Goal: Task Accomplishment & Management: Use online tool/utility

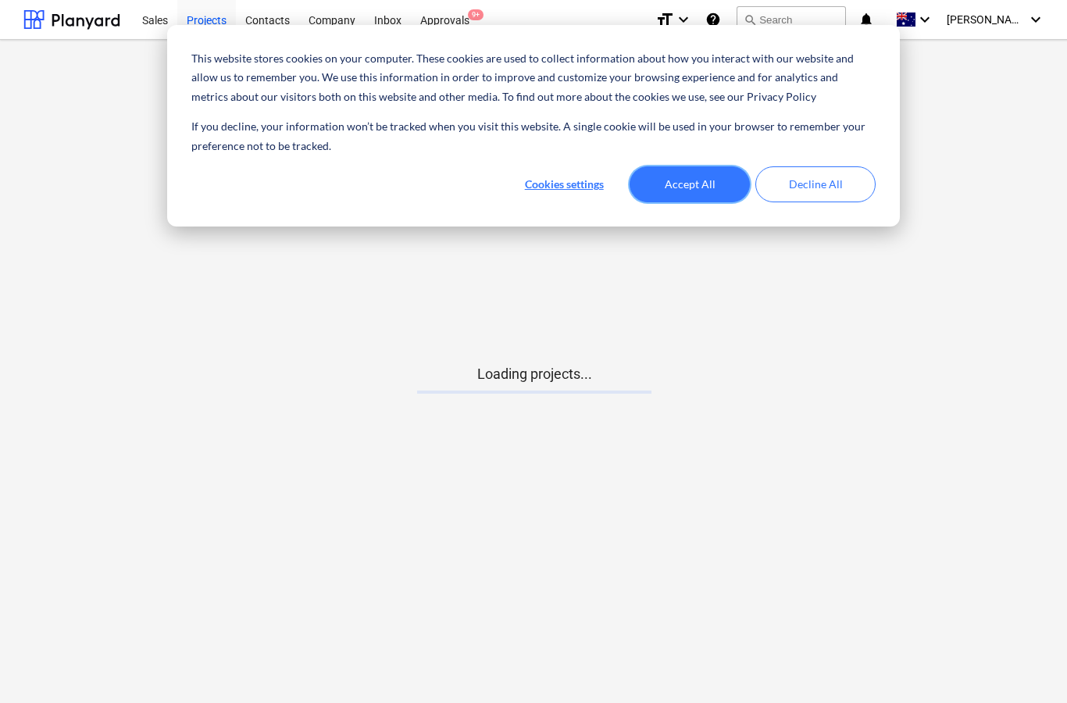
click at [652, 183] on button "Accept All" at bounding box center [690, 184] width 120 height 36
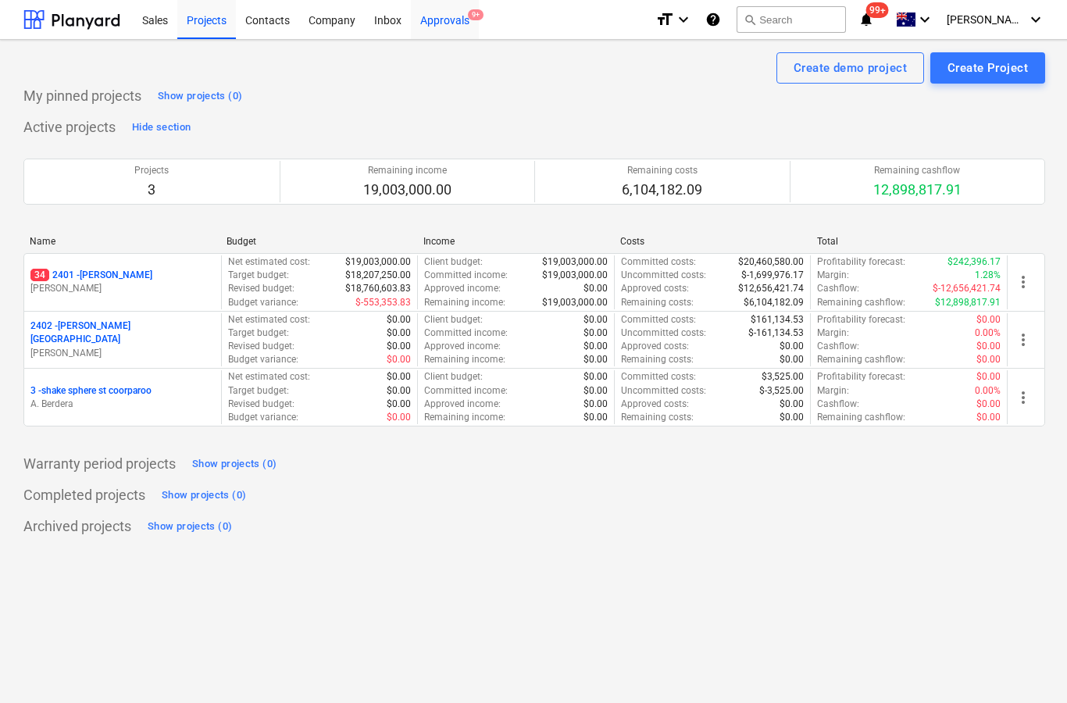
click at [434, 22] on div "Approvals 9+" at bounding box center [445, 19] width 68 height 40
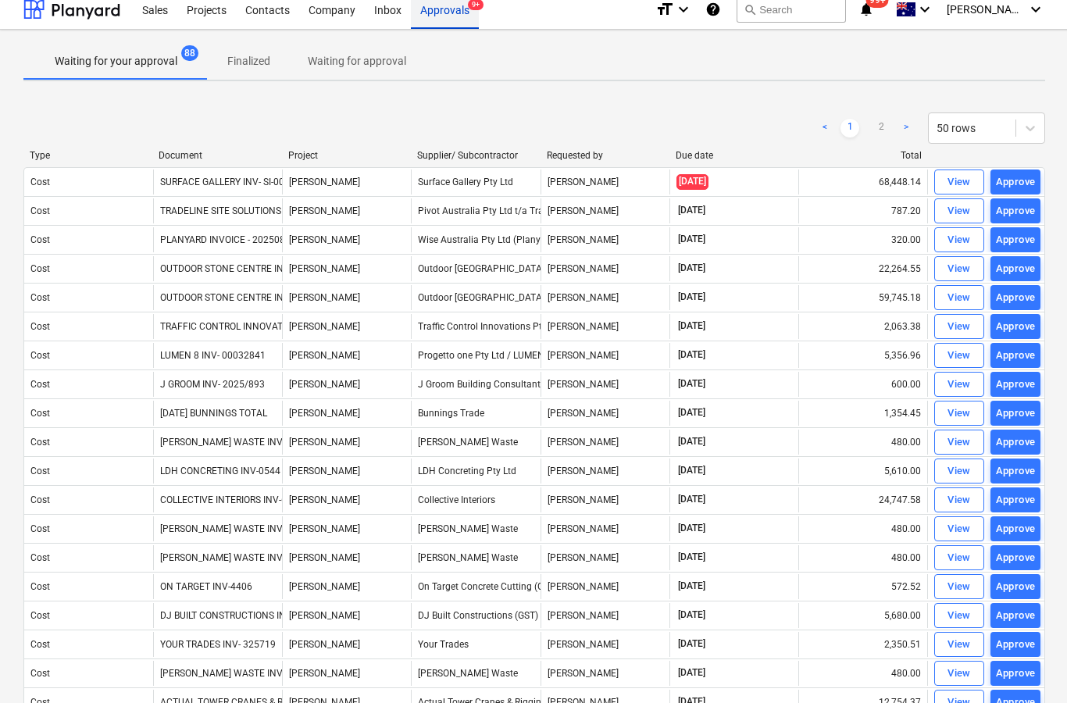
scroll to position [14, 0]
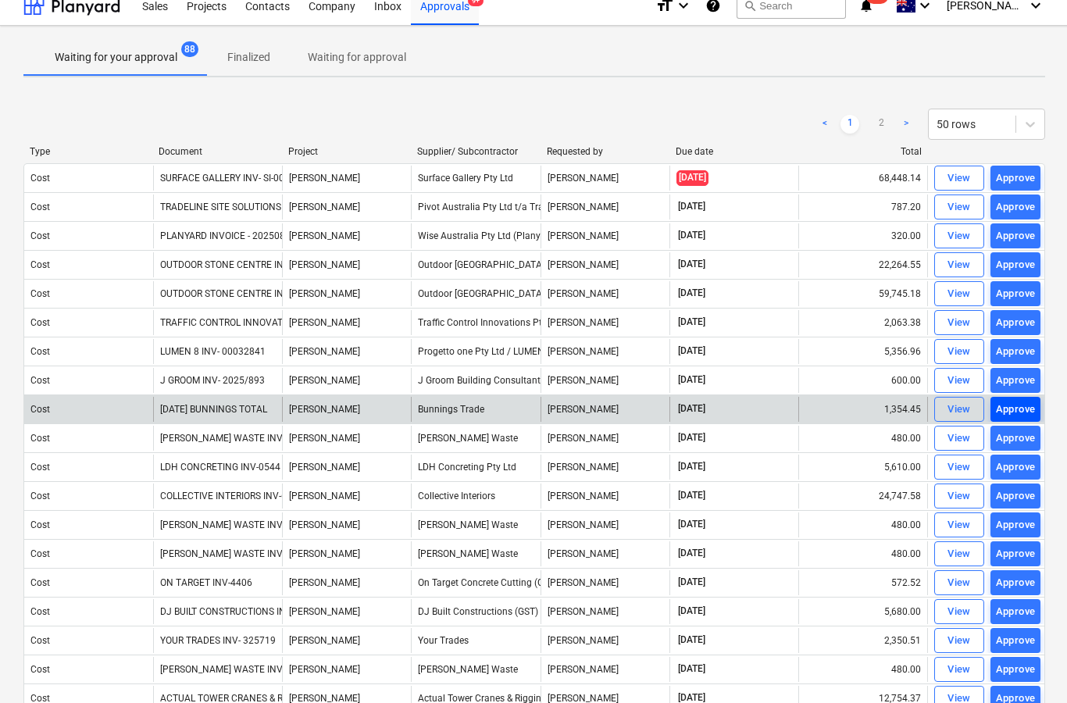
click at [1009, 413] on div "Approve" at bounding box center [1016, 410] width 40 height 18
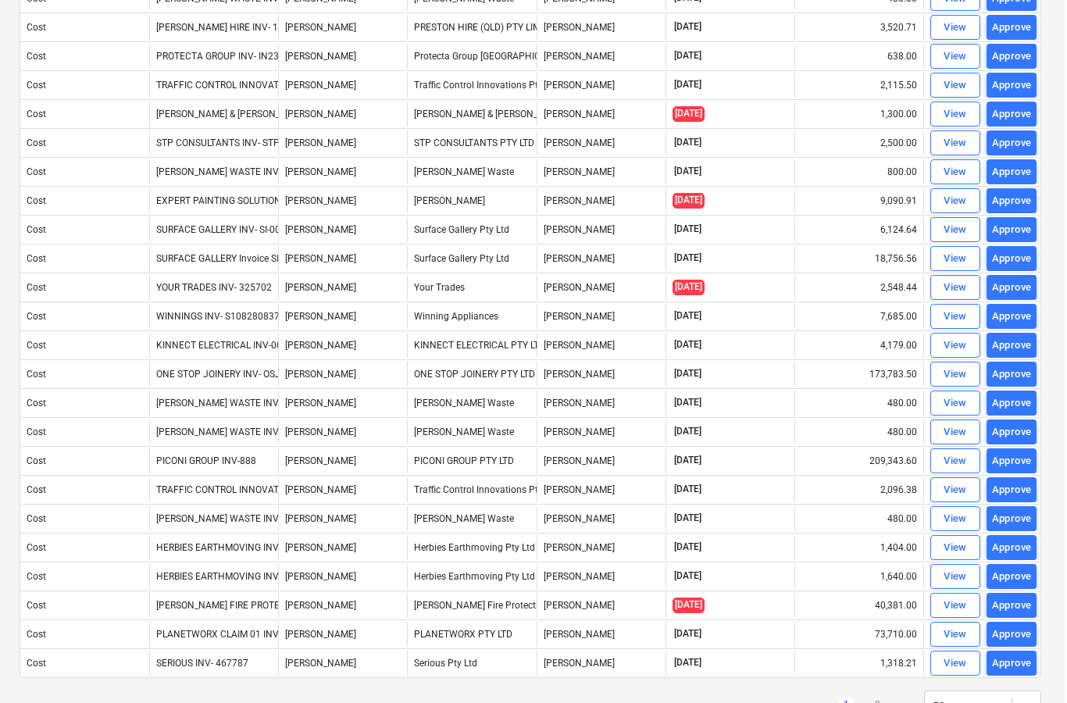
scroll to position [946, 2]
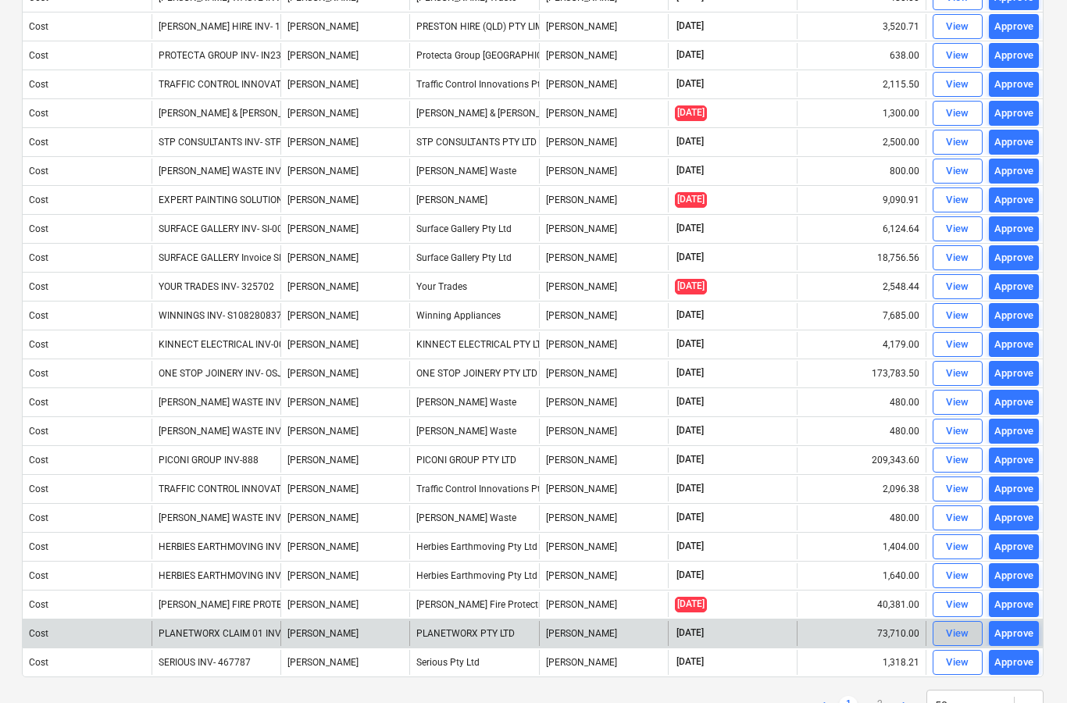
click at [942, 637] on span "View" at bounding box center [958, 634] width 34 height 18
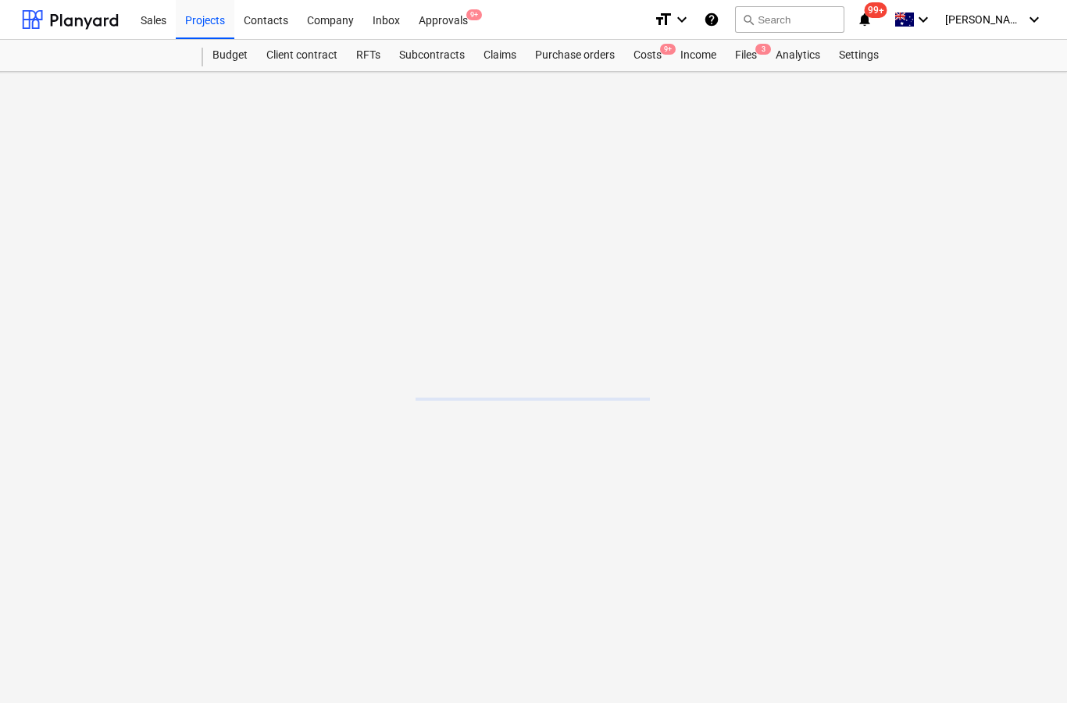
scroll to position [62, 2]
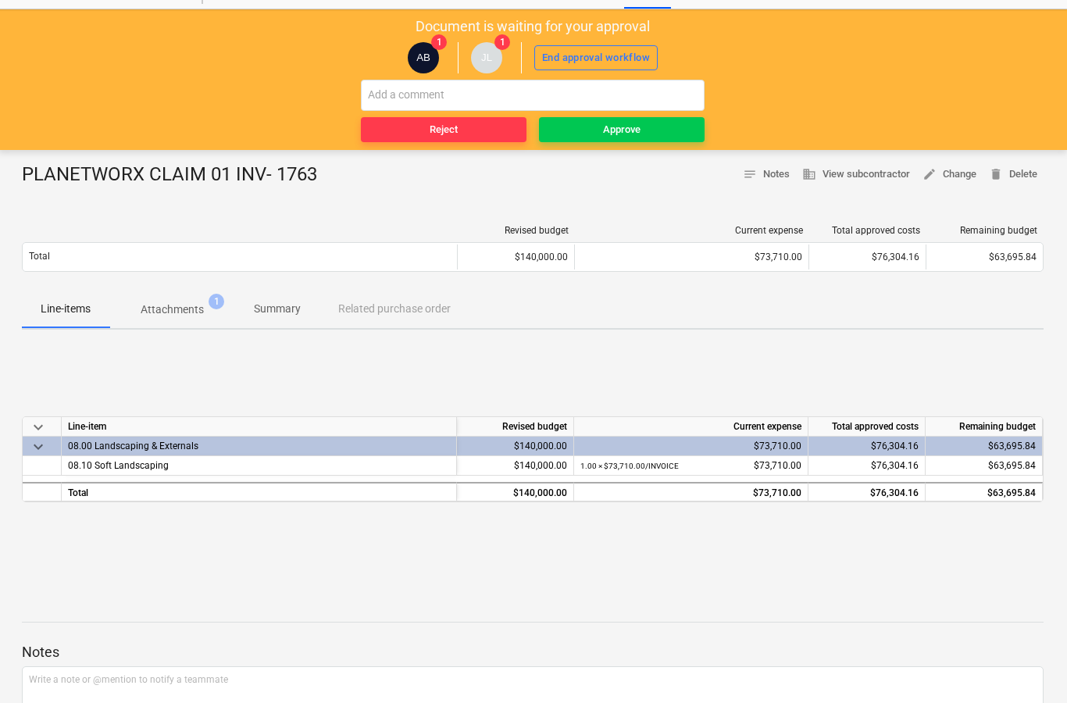
click at [192, 314] on p "Attachments" at bounding box center [172, 310] width 63 height 16
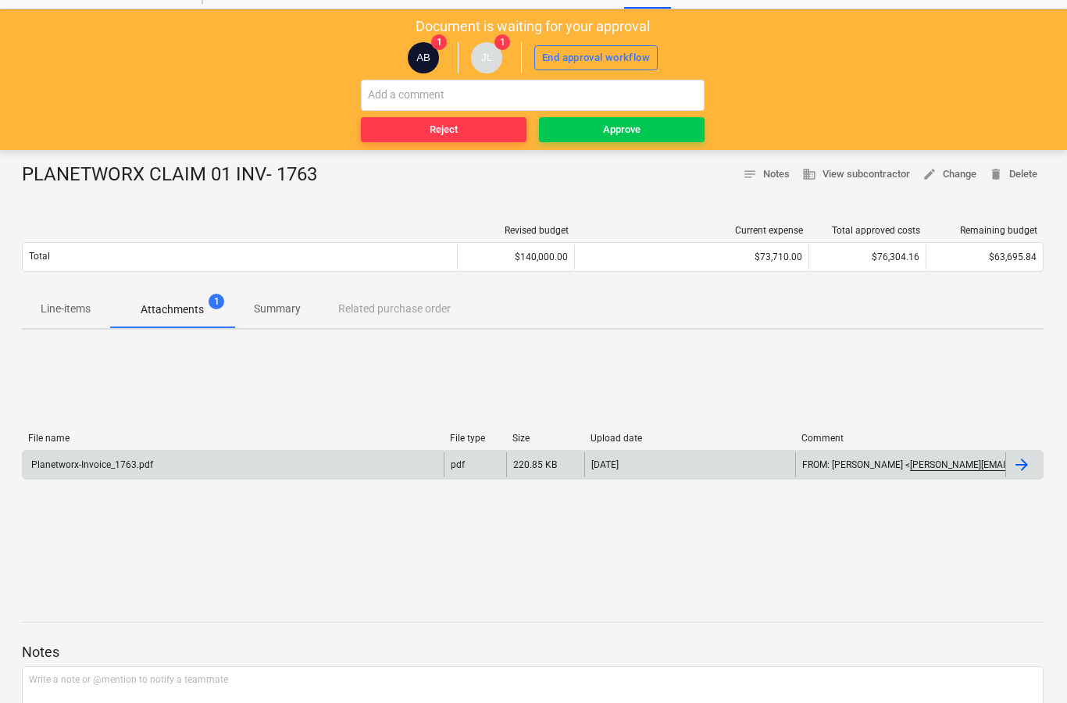
click at [1023, 476] on div at bounding box center [1023, 464] width 37 height 25
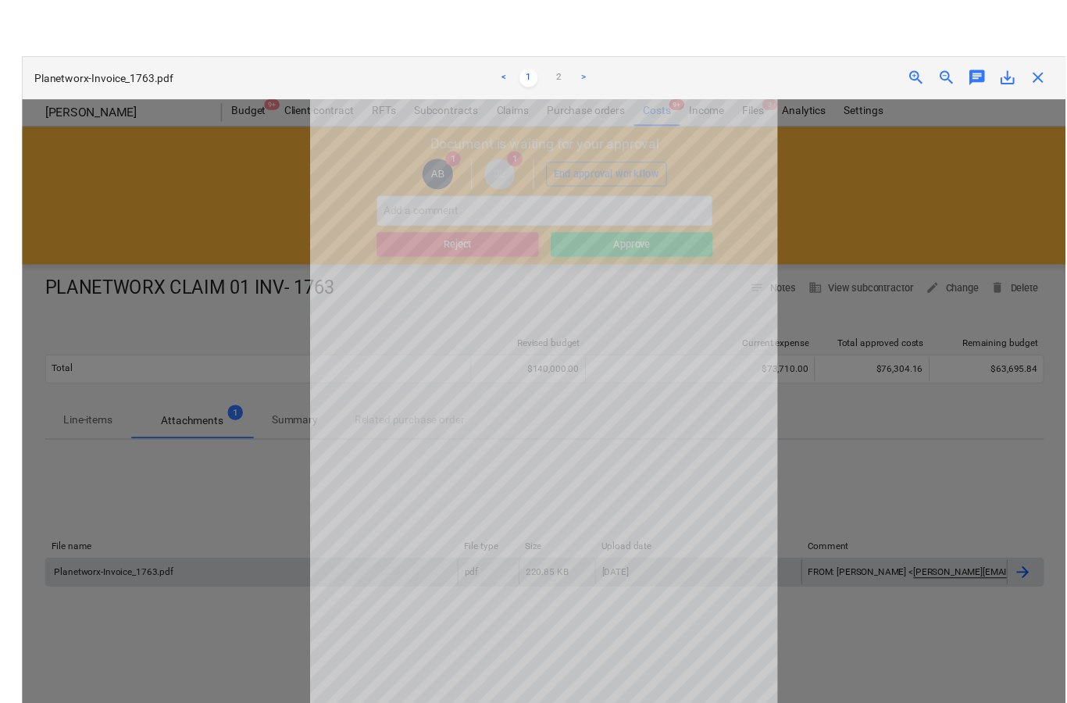
scroll to position [48, 0]
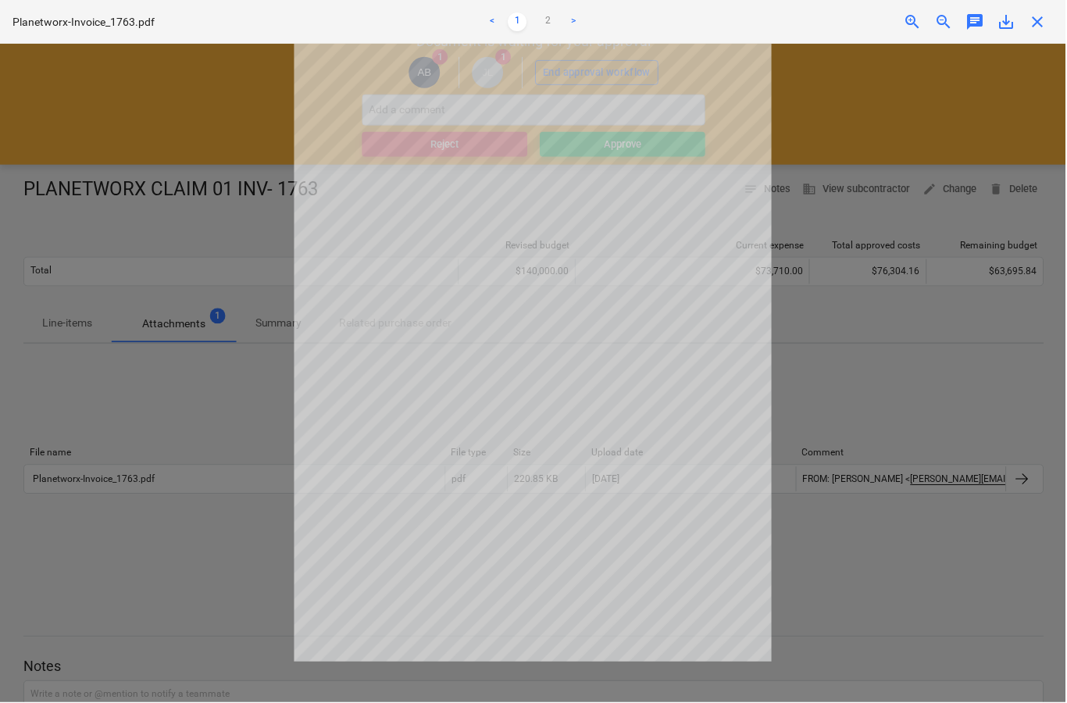
click at [1059, 27] on div "Planetworx-Invoice_1763.pdf < 1 2 > zoom_in zoom_out chat 0 save_alt close" at bounding box center [533, 22] width 1067 height 44
click at [1048, 19] on span "close" at bounding box center [1039, 21] width 19 height 19
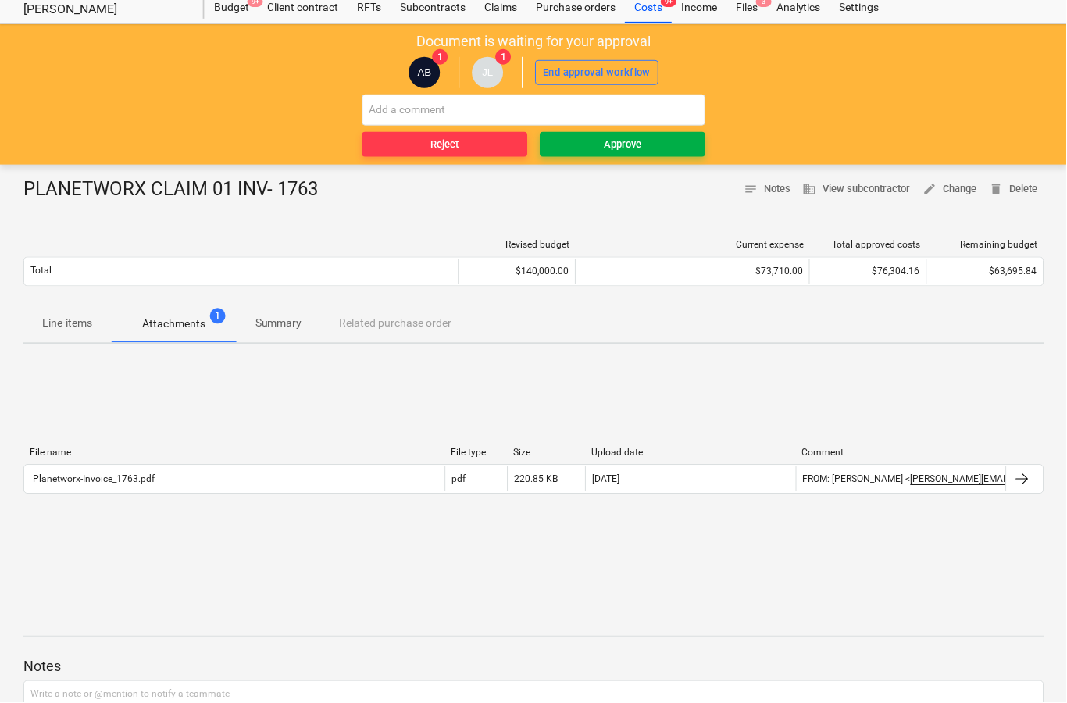
click at [675, 148] on span "Approve" at bounding box center [623, 145] width 153 height 18
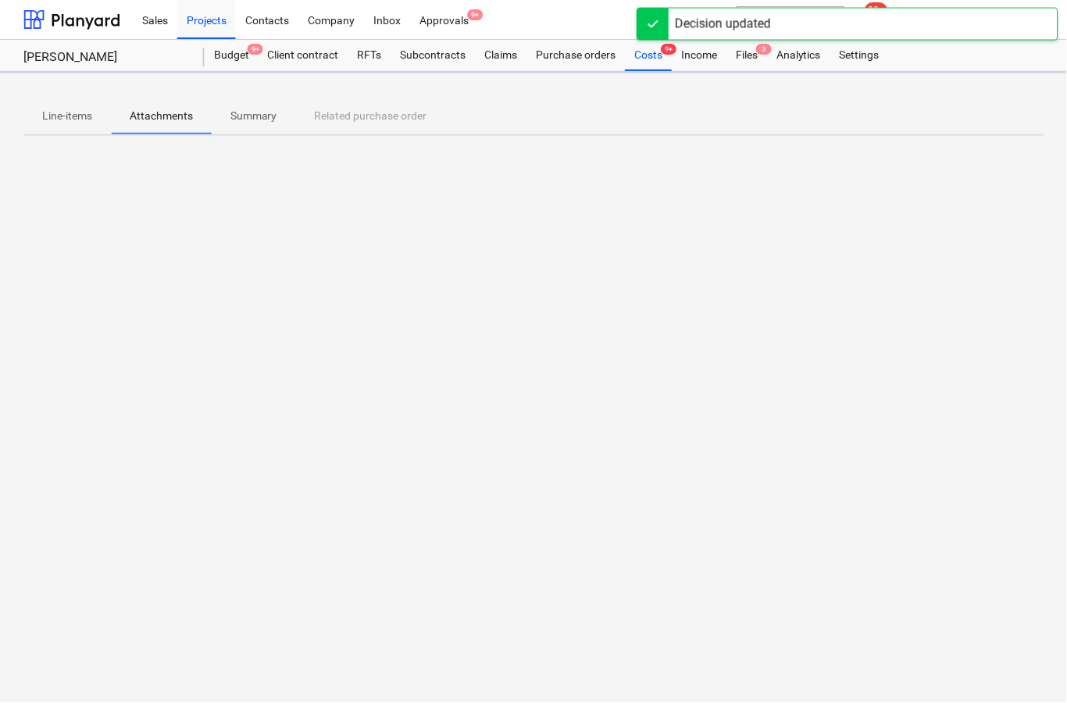
scroll to position [0, 0]
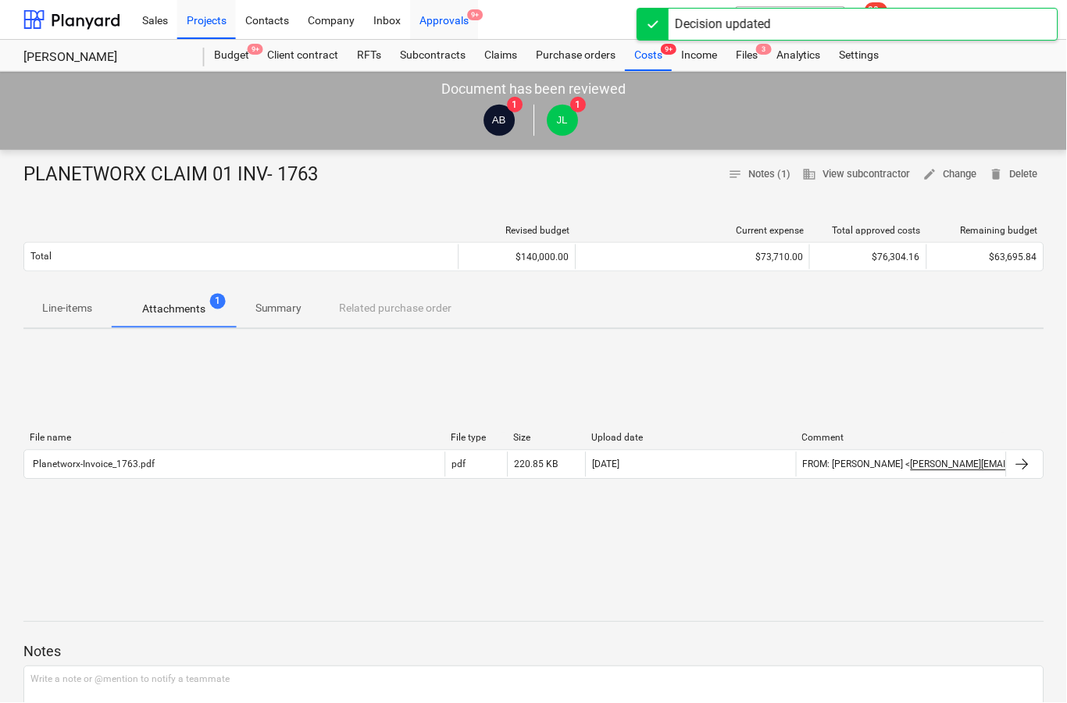
click at [453, 27] on div "Approvals 9+" at bounding box center [445, 19] width 68 height 40
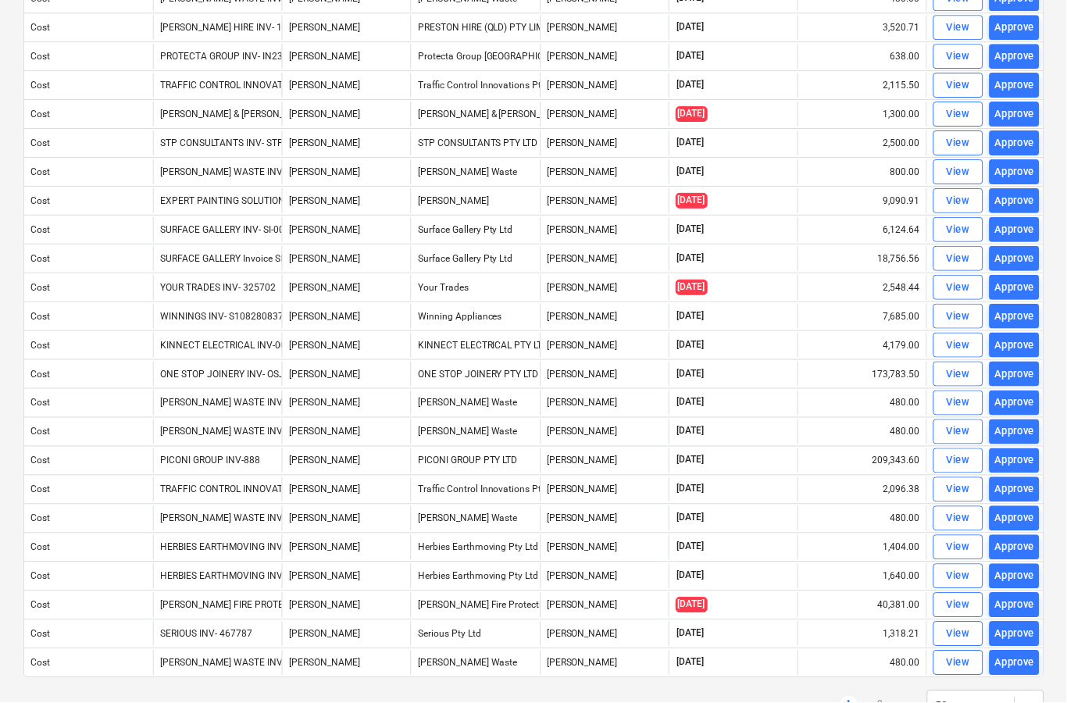
scroll to position [944, 0]
click at [906, 702] on link ">" at bounding box center [906, 707] width 19 height 19
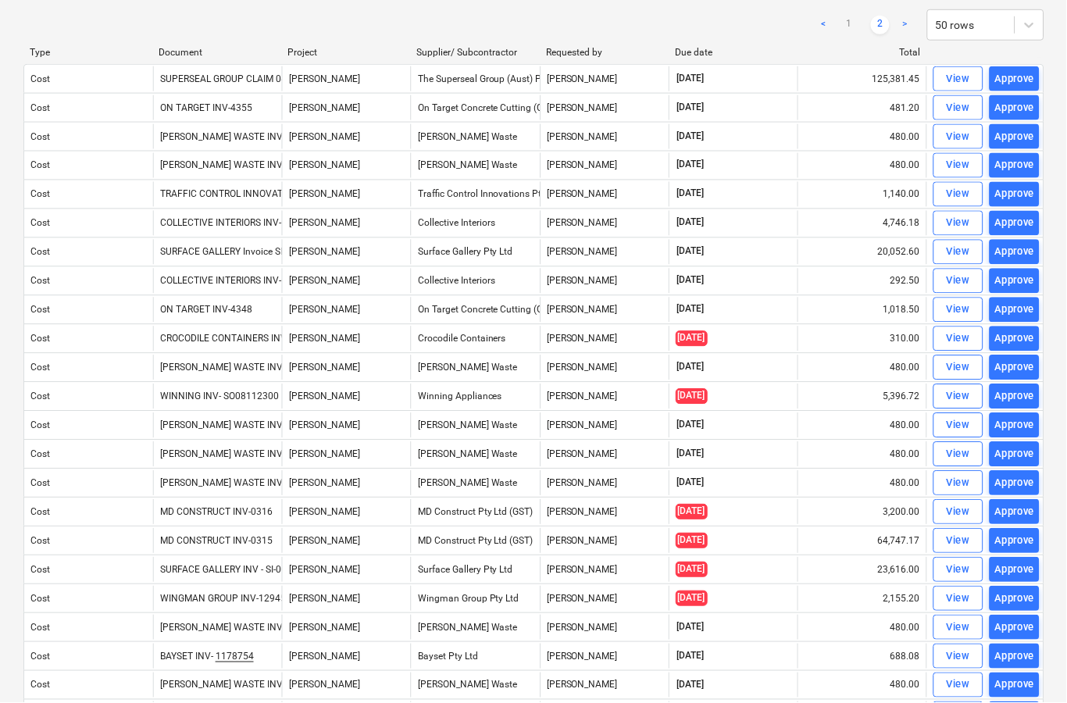
scroll to position [0, 0]
